Goal: Find specific page/section: Find specific page/section

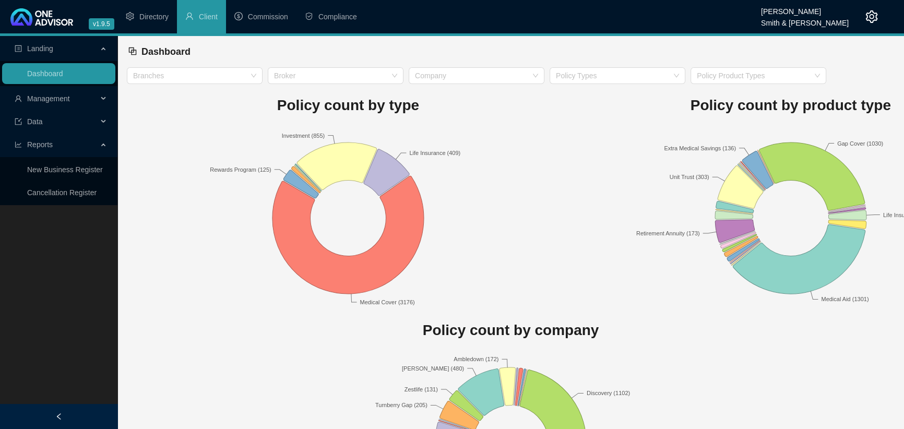
click at [45, 98] on span "Management" at bounding box center [48, 98] width 43 height 8
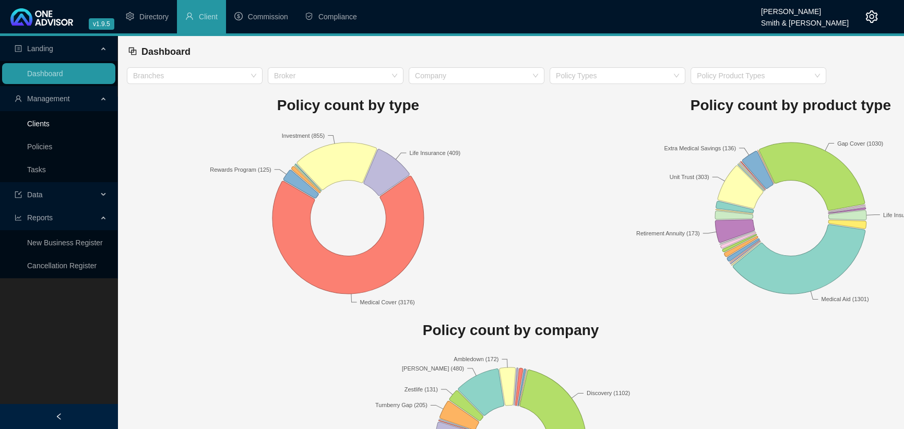
click at [41, 123] on link "Clients" at bounding box center [38, 124] width 22 height 8
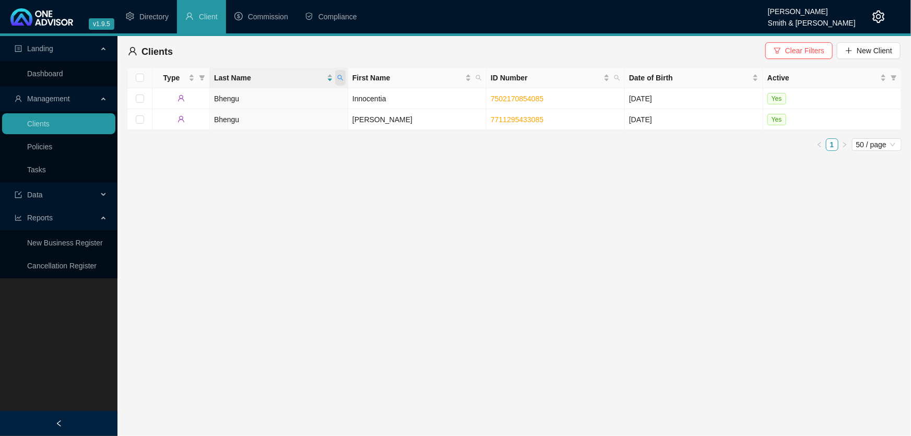
click at [340, 77] on icon "search" at bounding box center [340, 78] width 6 height 6
type input "[PERSON_NAME]"
click at [266, 117] on span "Search" at bounding box center [272, 118] width 23 height 11
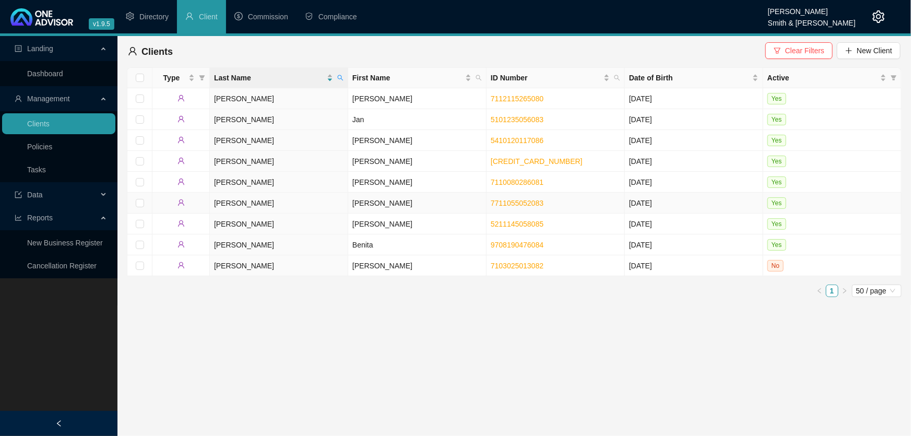
click at [266, 205] on td "[PERSON_NAME]" at bounding box center [279, 203] width 138 height 21
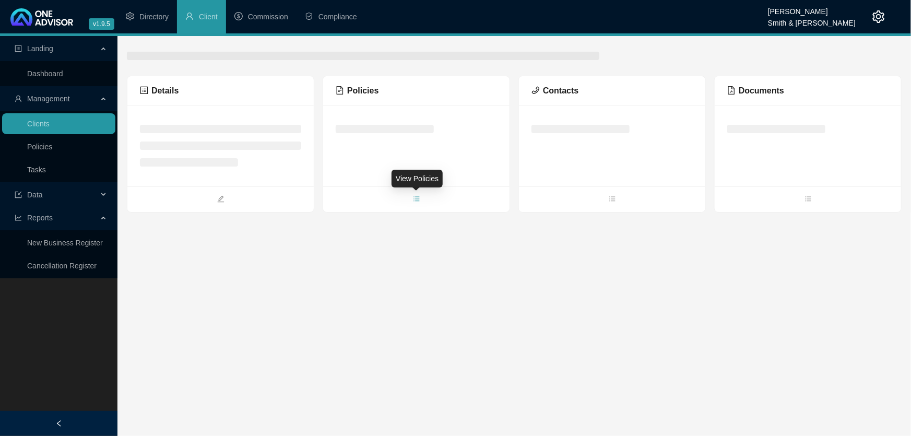
click at [415, 198] on icon "bars" at bounding box center [416, 198] width 7 height 7
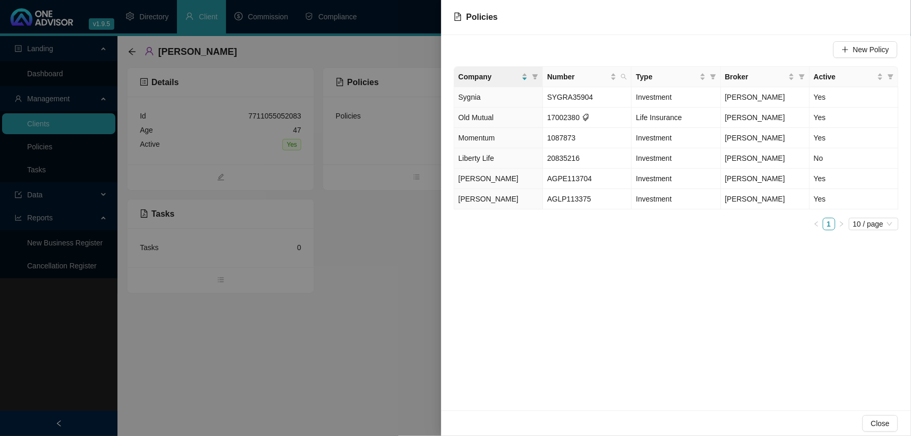
click at [363, 351] on div at bounding box center [455, 218] width 911 height 436
